Goal: Transaction & Acquisition: Purchase product/service

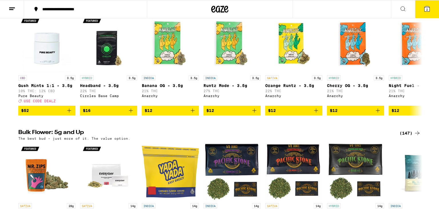
click at [176, 46] on img "Open page for Banana OG - 3.5g from Anarchy" at bounding box center [170, 43] width 57 height 57
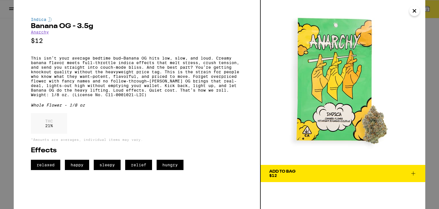
click at [421, 11] on img at bounding box center [343, 82] width 165 height 165
click at [412, 10] on icon "Close" at bounding box center [414, 11] width 7 height 9
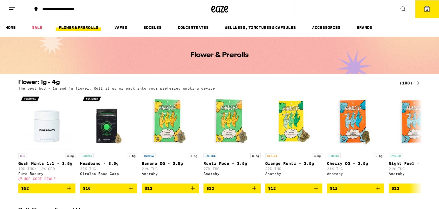
click at [404, 14] on button at bounding box center [403, 9] width 24 height 18
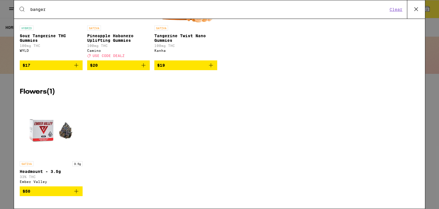
scroll to position [329, 0]
type input "banger"
